Goal: Information Seeking & Learning: Check status

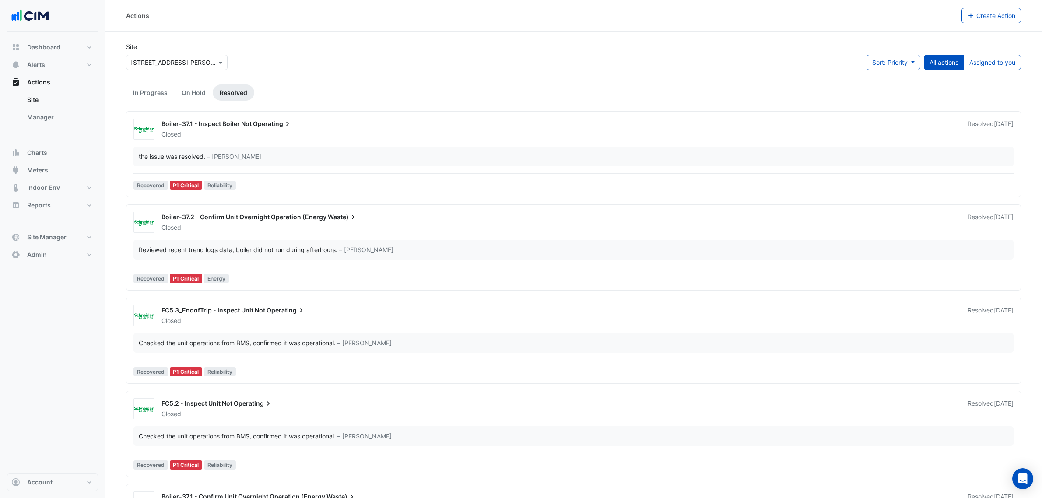
scroll to position [219, 0]
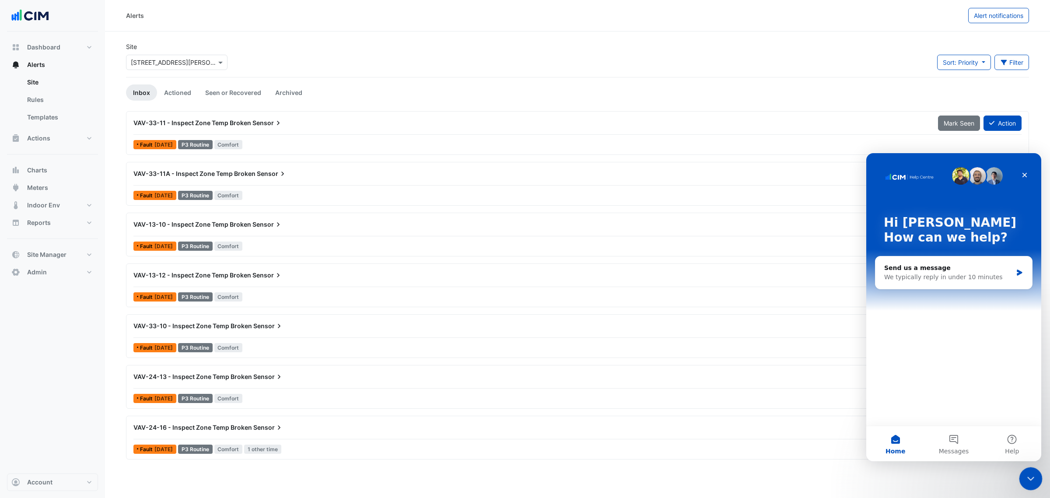
drag, startPoint x: 1030, startPoint y: 481, endPoint x: 1844, endPoint y: 833, distance: 886.4
click at [1030, 483] on div "Close Intercom Messenger" at bounding box center [1029, 477] width 21 height 21
